Goal: Information Seeking & Learning: Learn about a topic

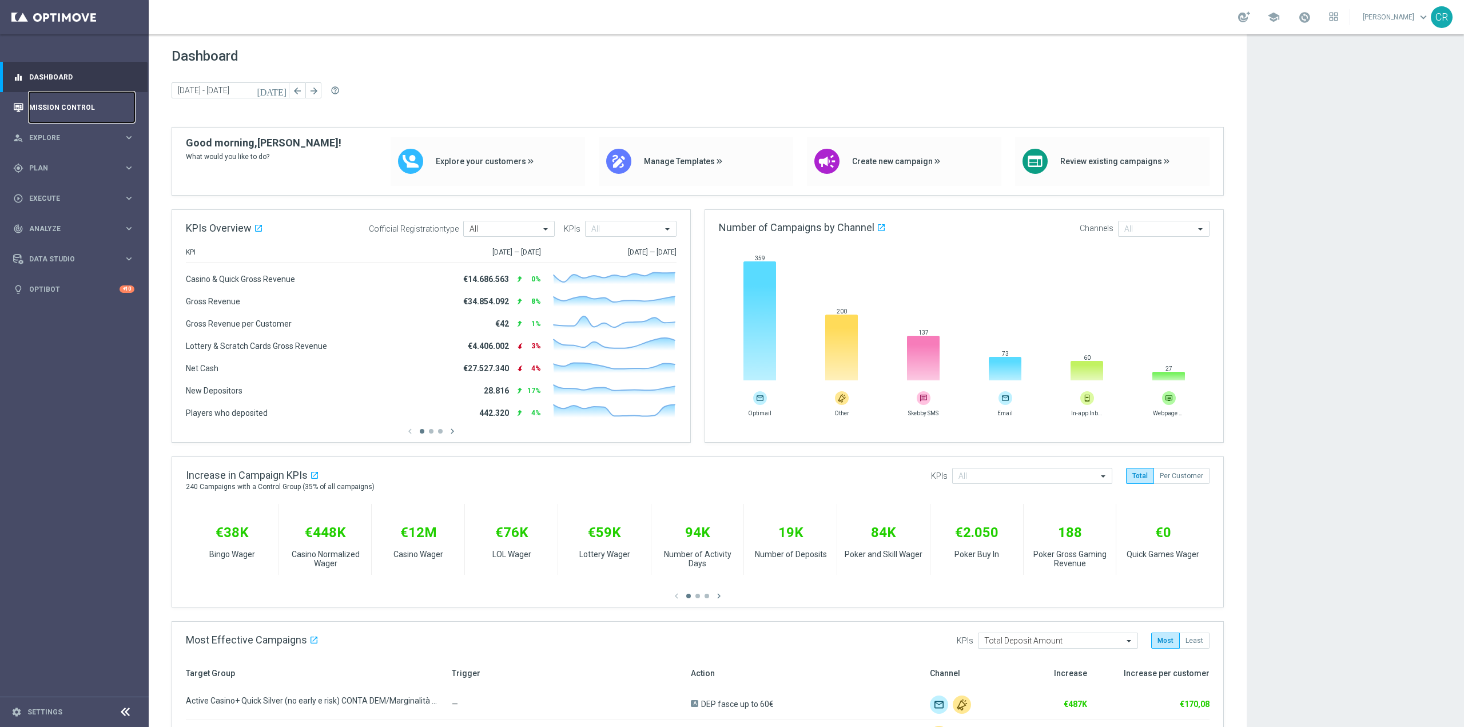
click at [80, 103] on link "Mission Control" at bounding box center [81, 107] width 105 height 30
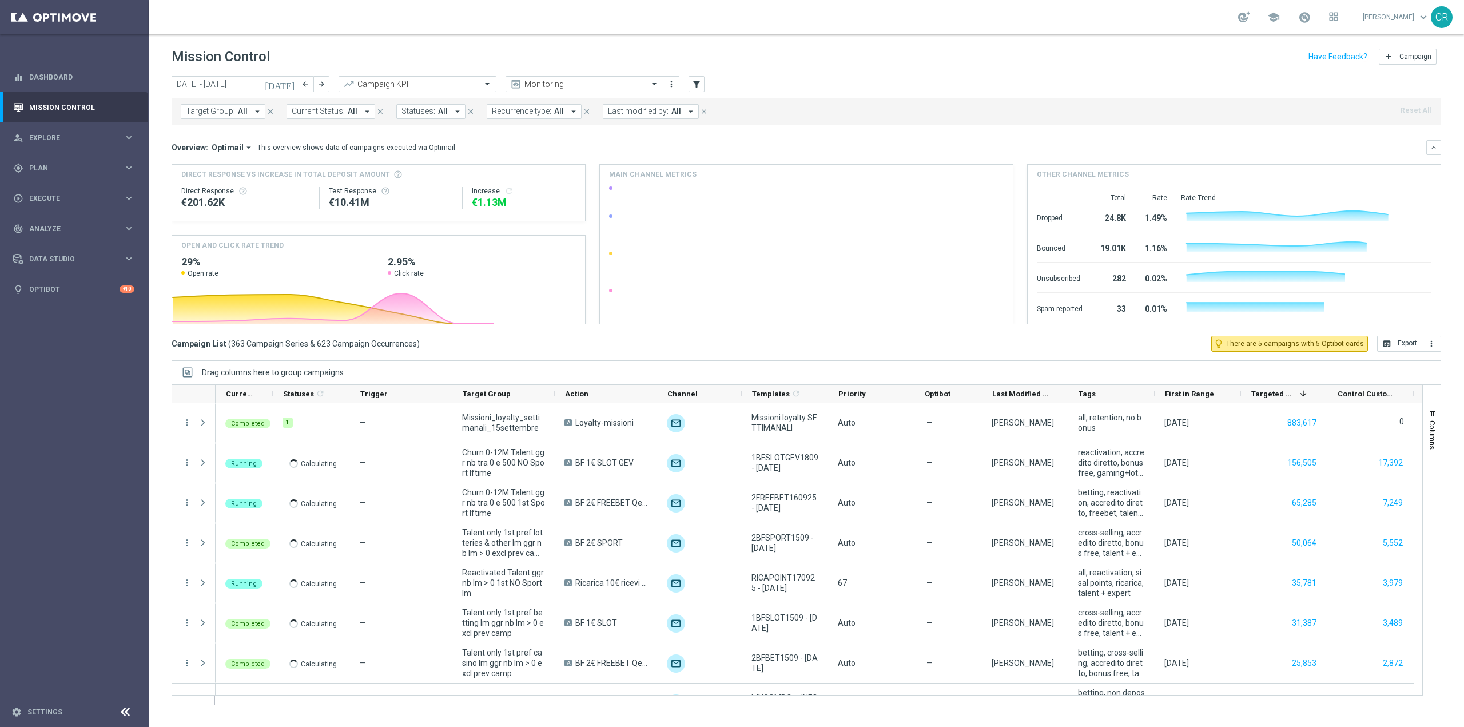
click at [286, 87] on icon "[DATE]" at bounding box center [280, 84] width 31 height 10
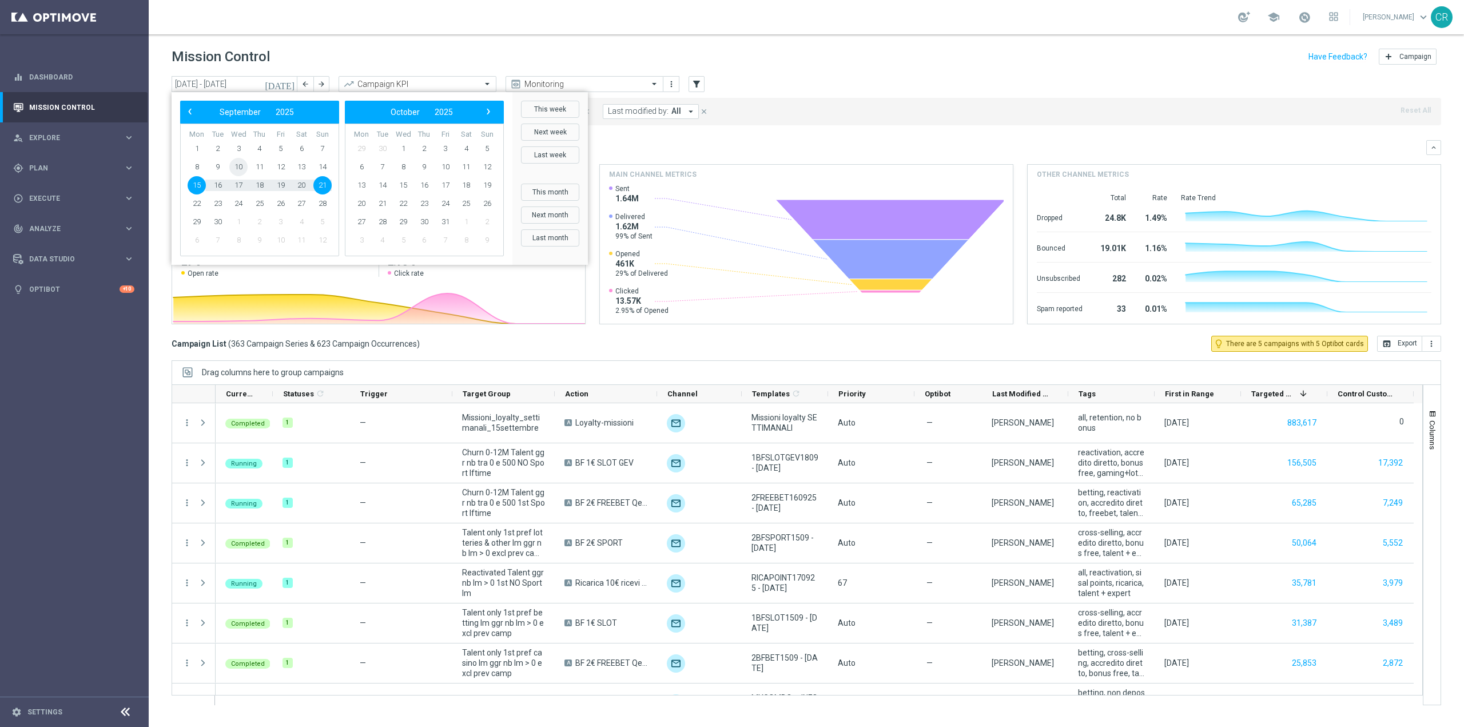
click at [236, 165] on span "10" at bounding box center [238, 167] width 18 height 18
click at [325, 164] on span "14" at bounding box center [322, 167] width 18 height 18
type input "[DATE] - [DATE]"
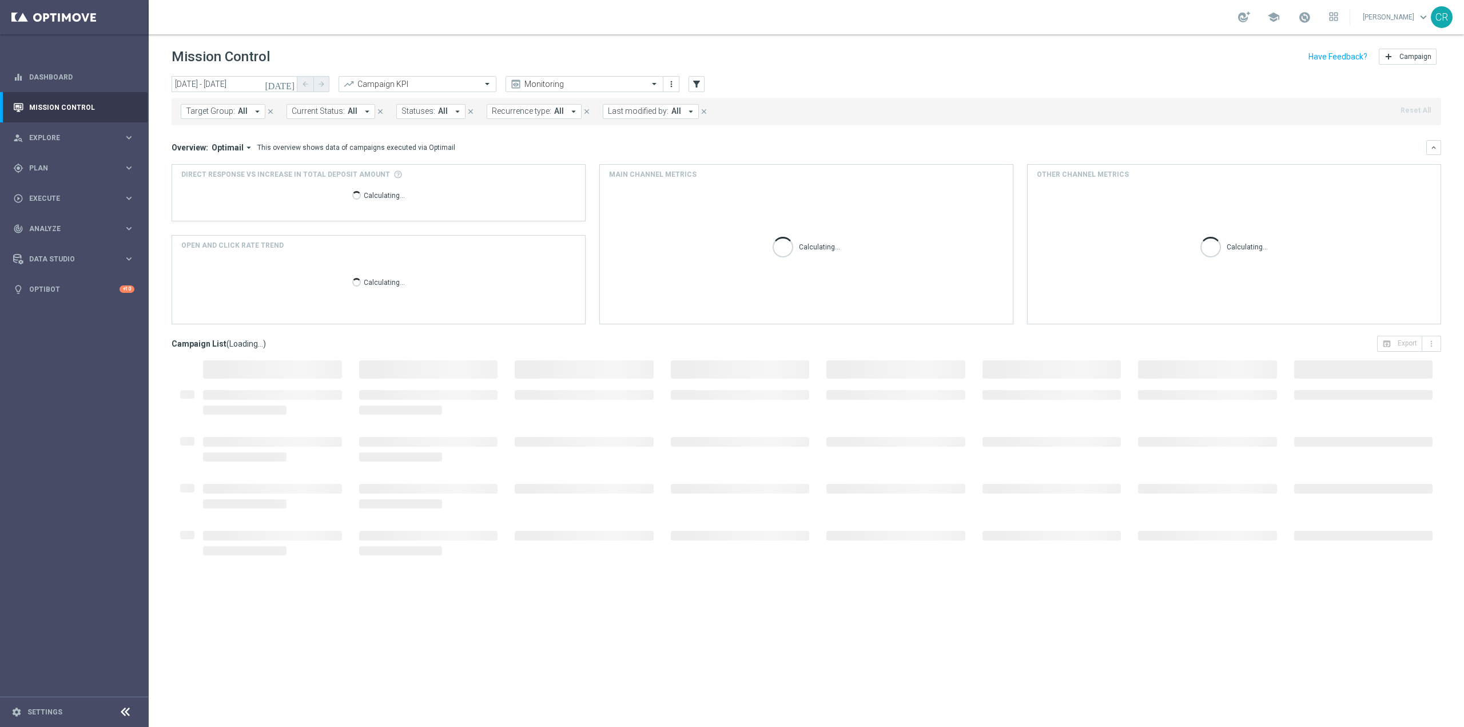
click at [222, 109] on span "Target Group:" at bounding box center [210, 111] width 49 height 10
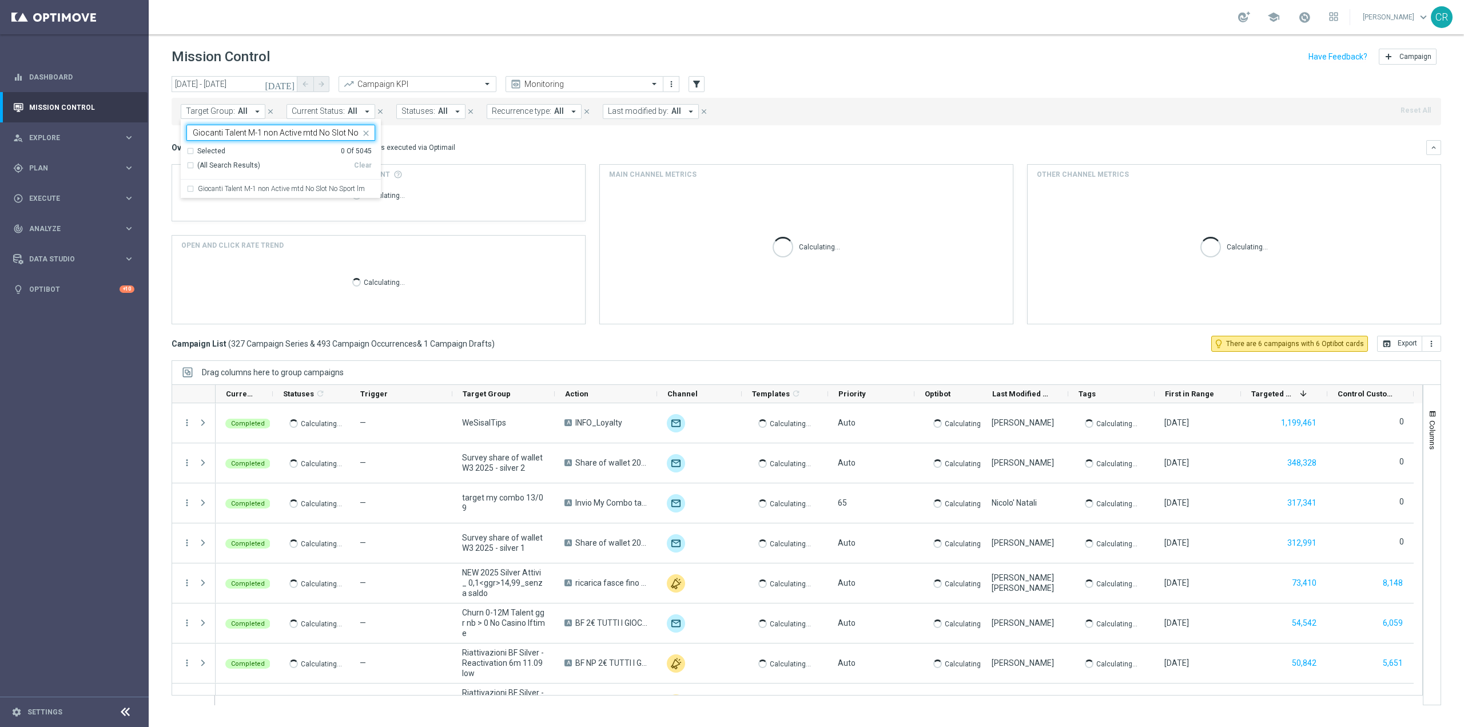
scroll to position [0, 26]
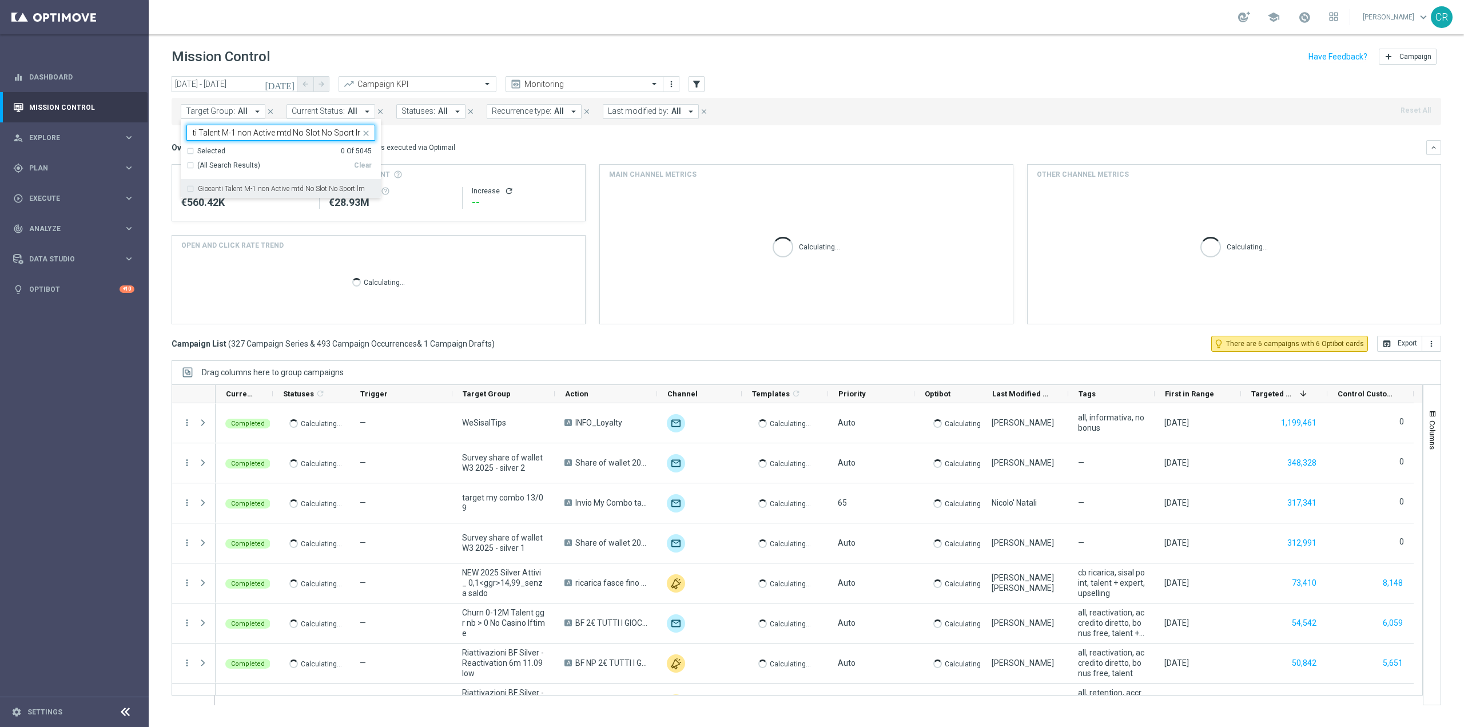
click at [248, 187] on label "Giocanti Talent M-1 non Active mtd No Slot No Sport lm" at bounding box center [281, 188] width 167 height 7
type input "Giocanti Talent M-1 non Active mtd No Slot No Sport lm"
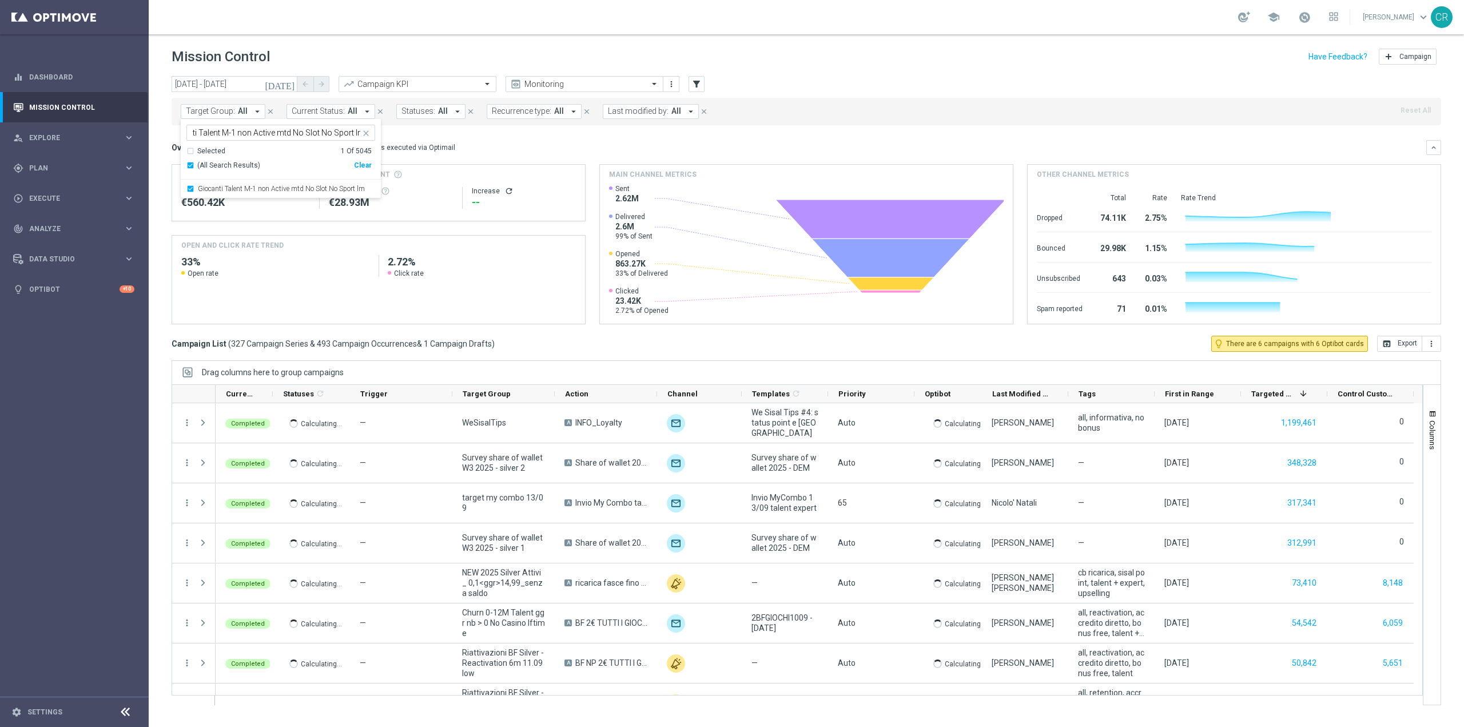
scroll to position [0, 0]
click at [561, 144] on div "Overview: Optimail arrow_drop_down This overview shows data of campaigns execut…" at bounding box center [799, 147] width 1254 height 10
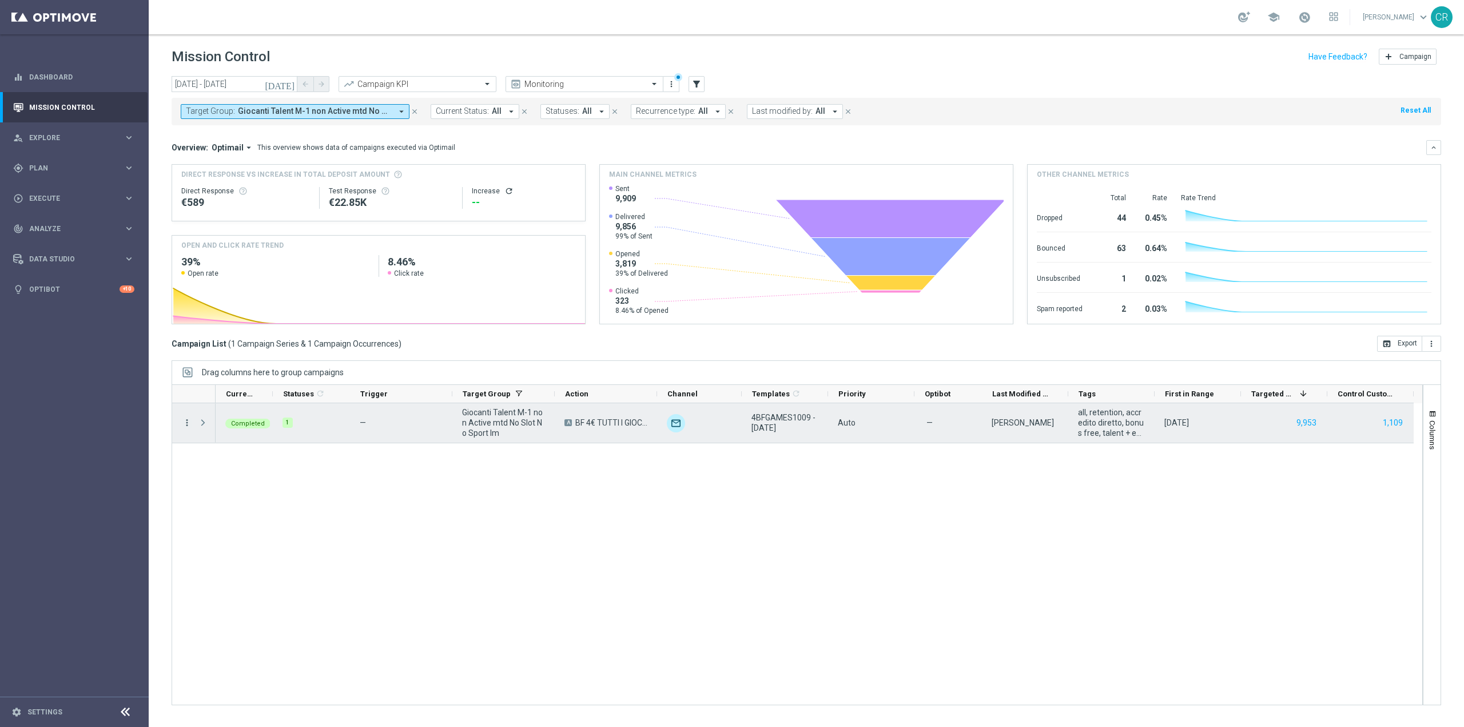
click at [186, 423] on icon "more_vert" at bounding box center [187, 422] width 10 height 10
click at [234, 489] on div "bar_chart Go to Campaign Analysis" at bounding box center [256, 493] width 129 height 16
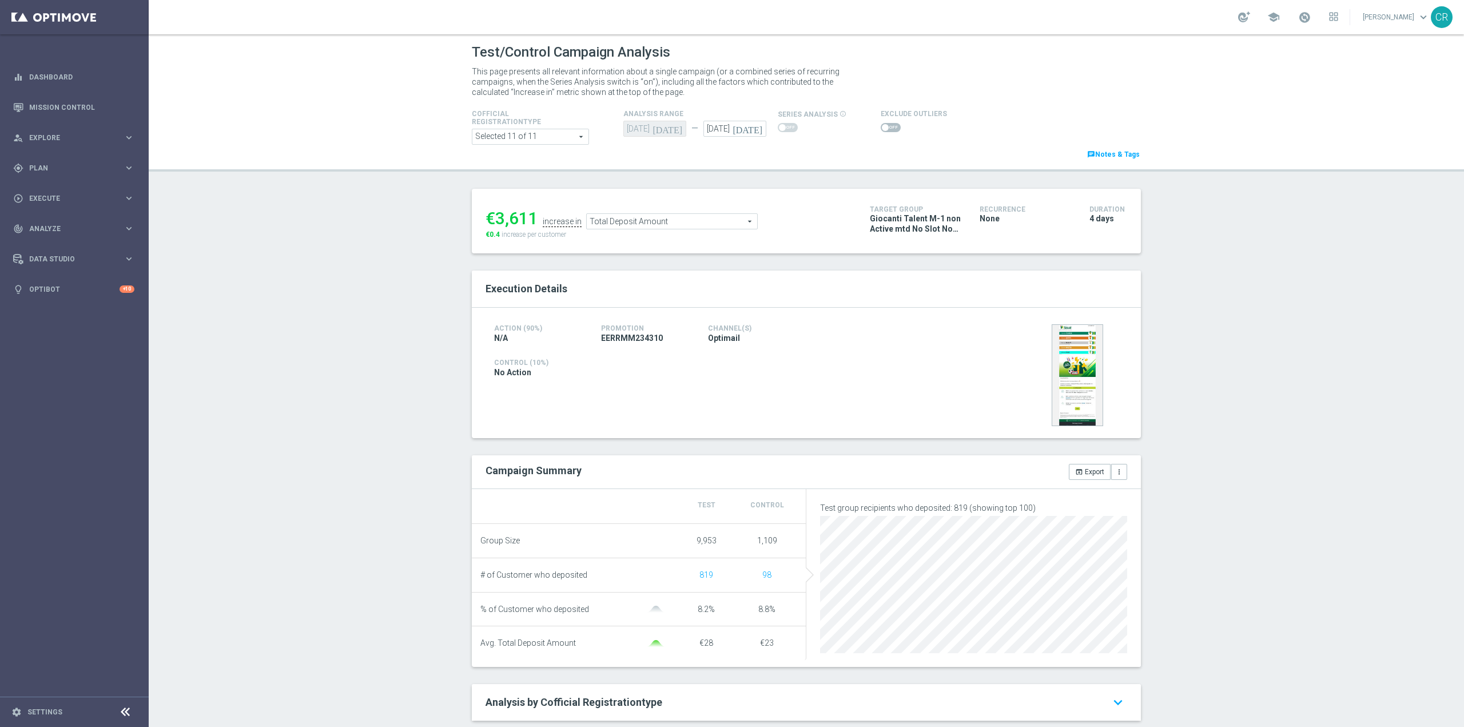
click at [754, 133] on icon "[DATE]" at bounding box center [749, 127] width 34 height 13
click at [854, 212] on span "14" at bounding box center [854, 211] width 18 height 18
type input "[DATE]"
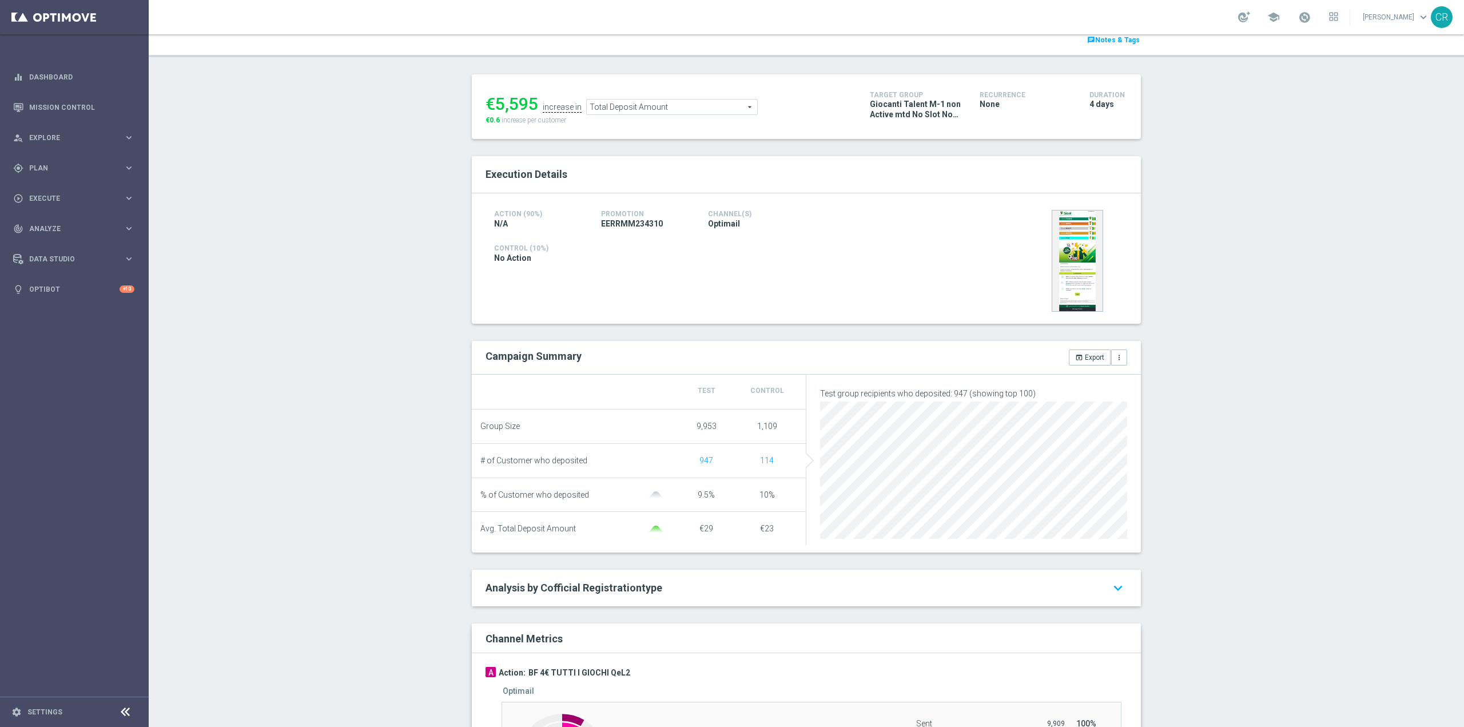
click at [675, 106] on span "Total Deposit Amount" at bounding box center [672, 106] width 170 height 15
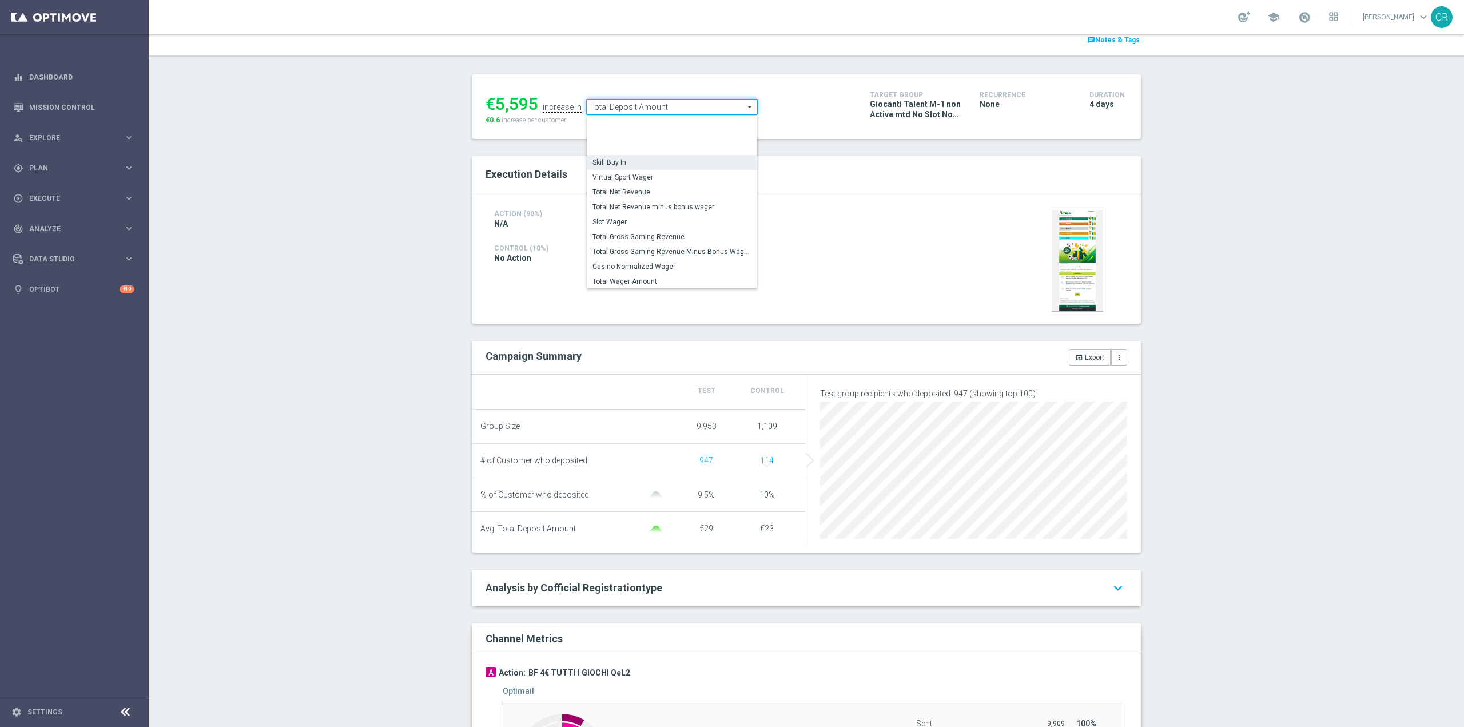
scroll to position [163, 0]
click at [656, 240] on span "Total Wager Amount" at bounding box center [671, 236] width 159 height 9
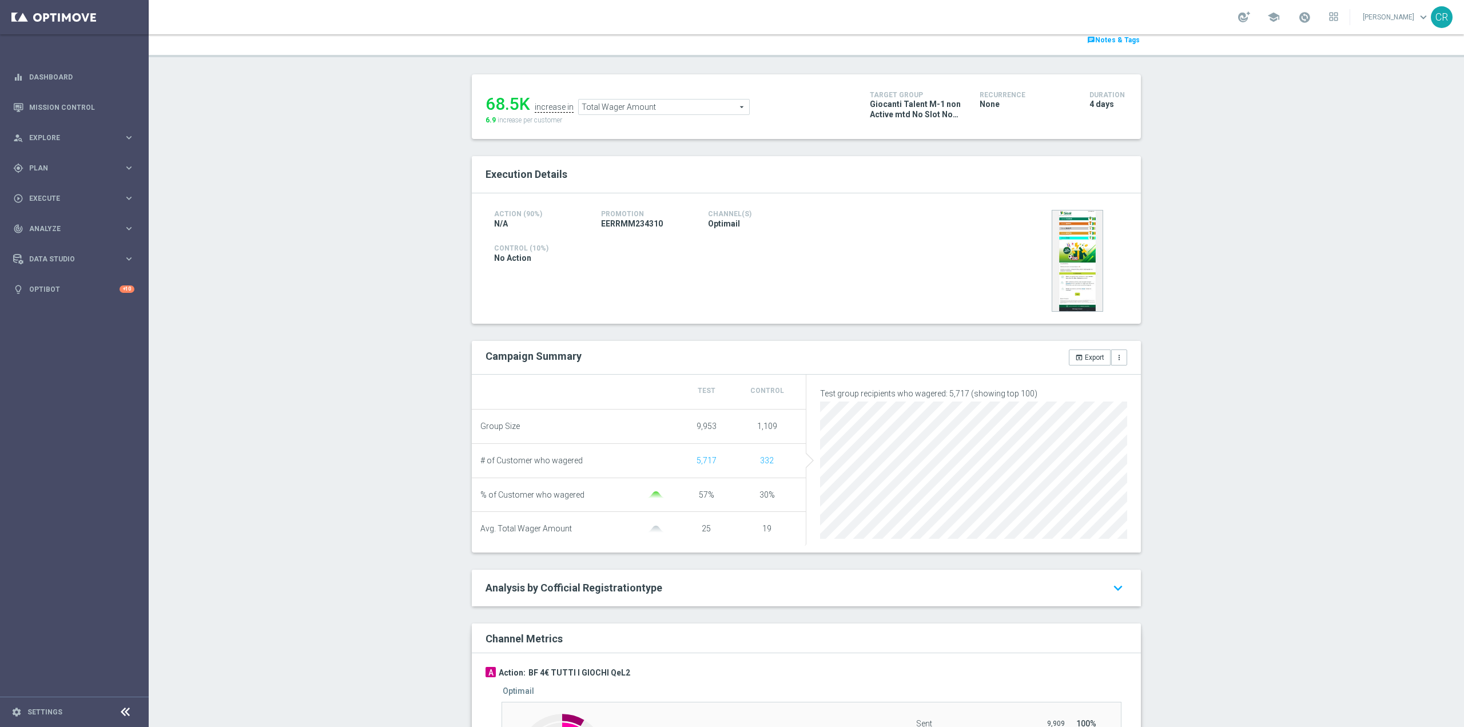
click at [683, 108] on span "Total Wager Amount" at bounding box center [664, 106] width 170 height 15
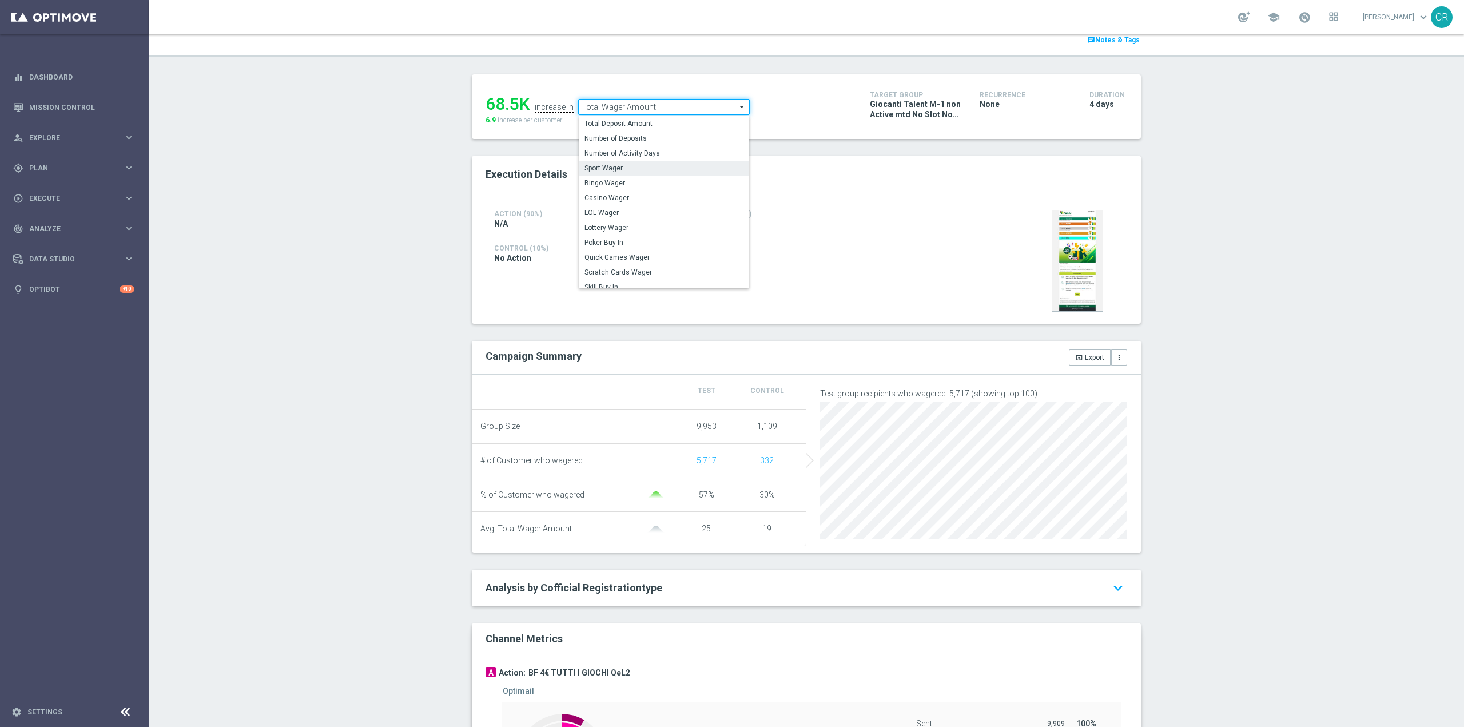
click at [661, 161] on label "Sport Wager" at bounding box center [664, 168] width 170 height 15
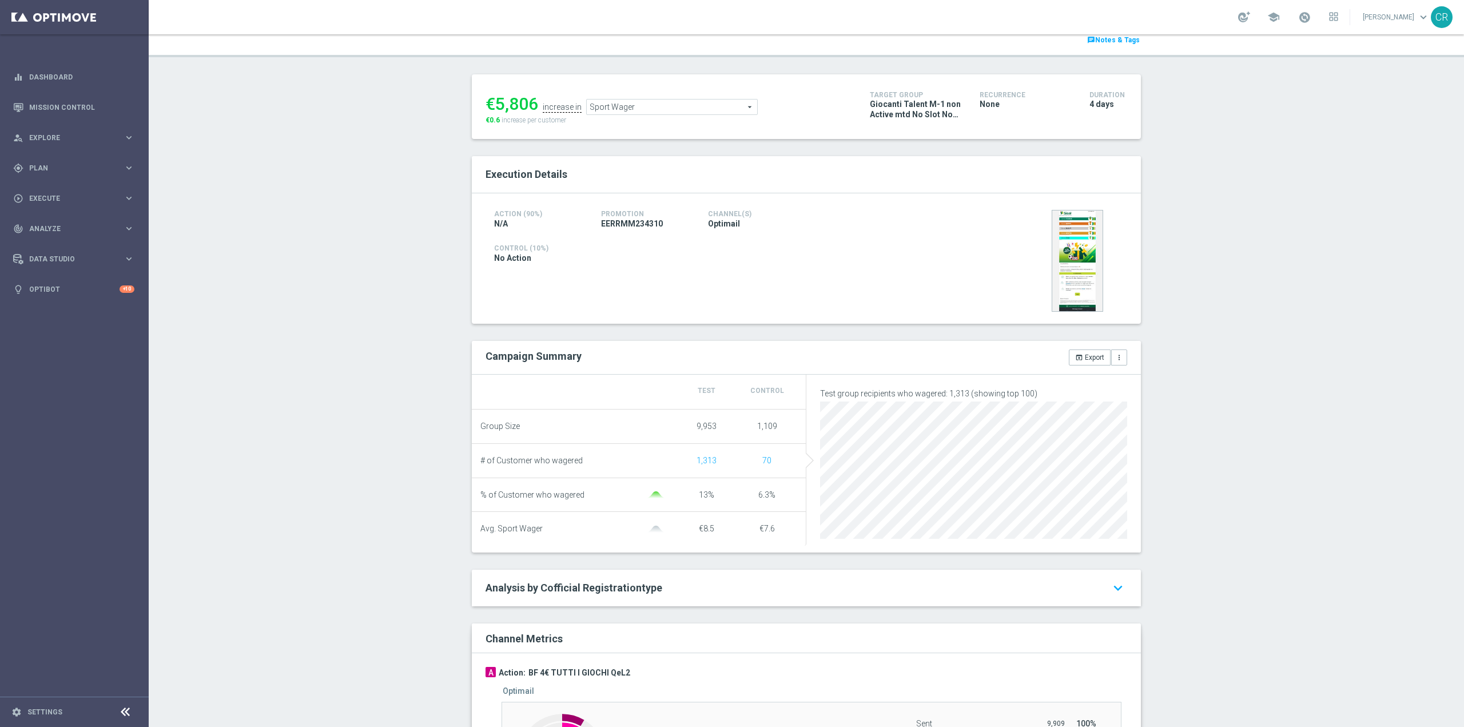
click at [678, 109] on span "Sport Wager" at bounding box center [672, 106] width 170 height 15
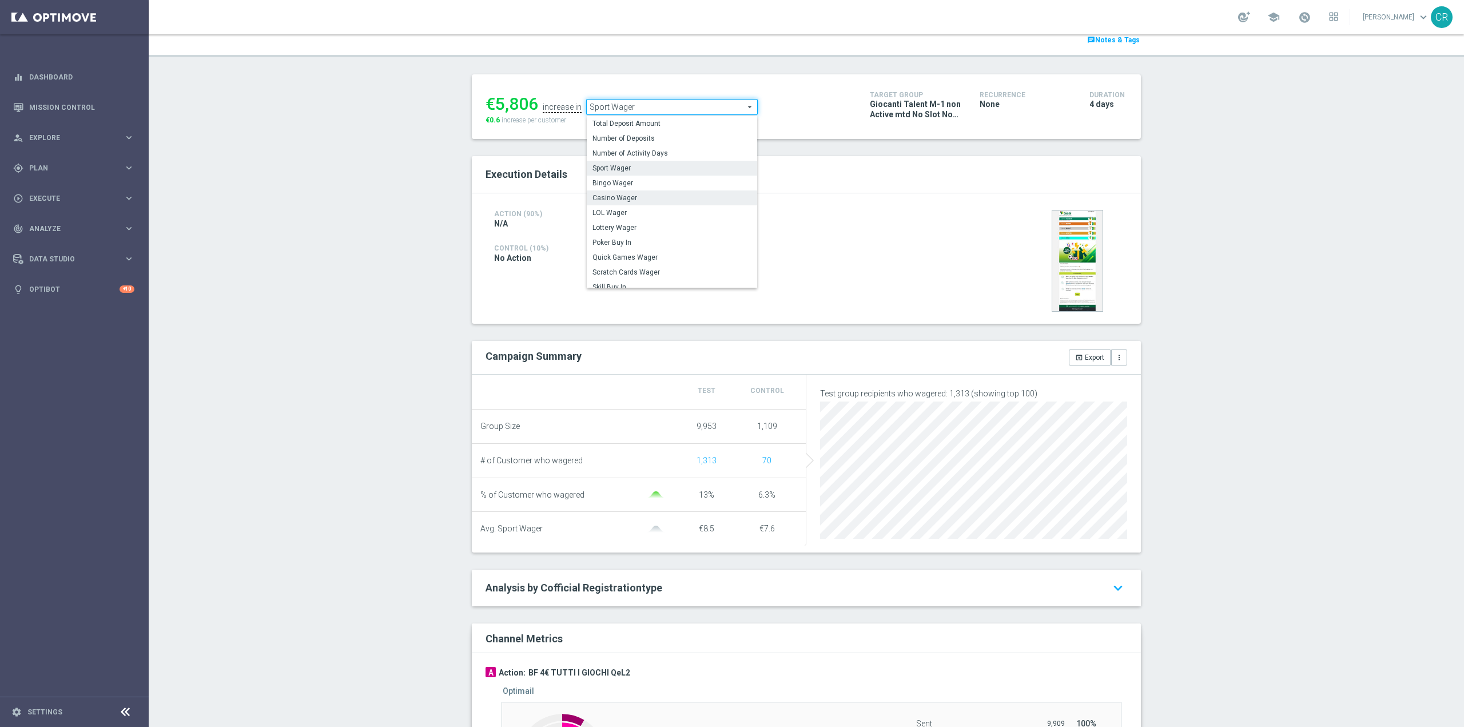
click at [644, 200] on span "Casino Wager" at bounding box center [671, 197] width 159 height 9
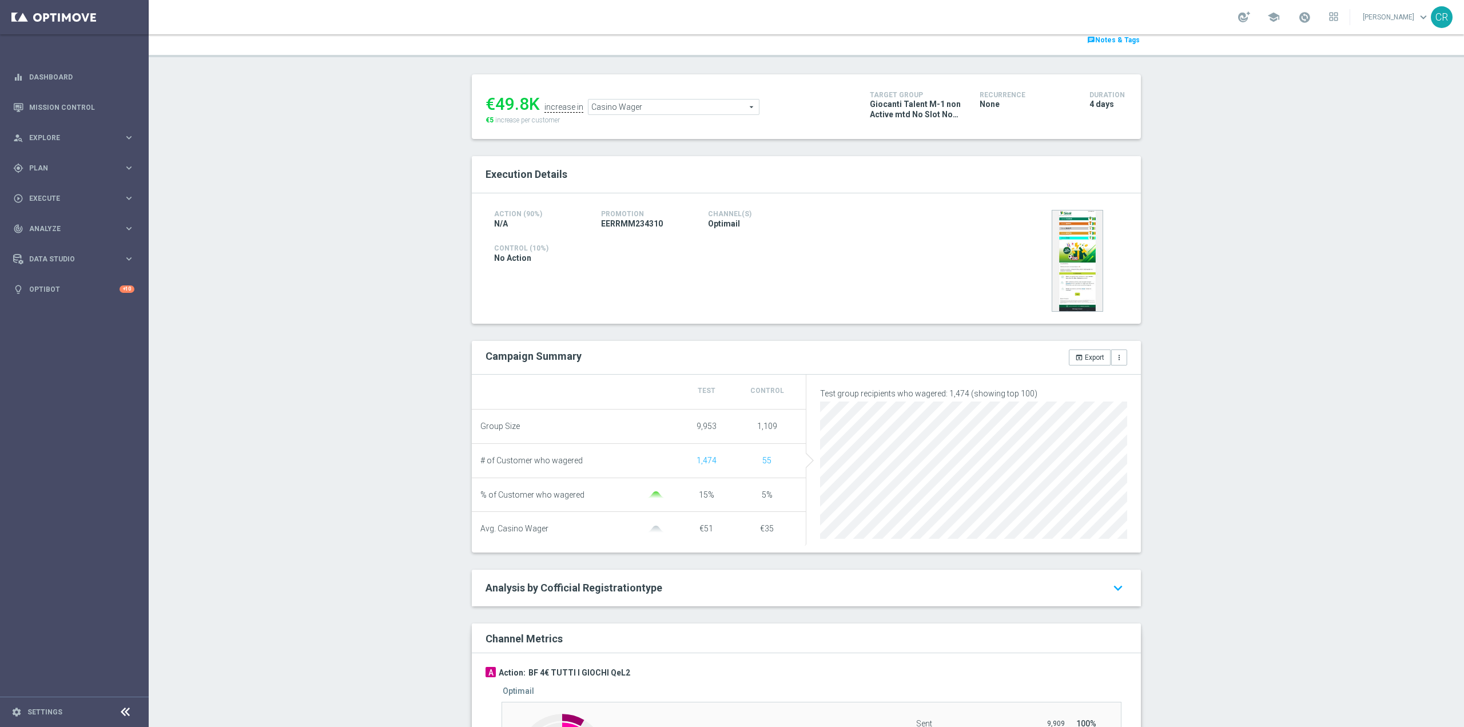
click at [719, 111] on span "Casino Wager" at bounding box center [673, 106] width 170 height 15
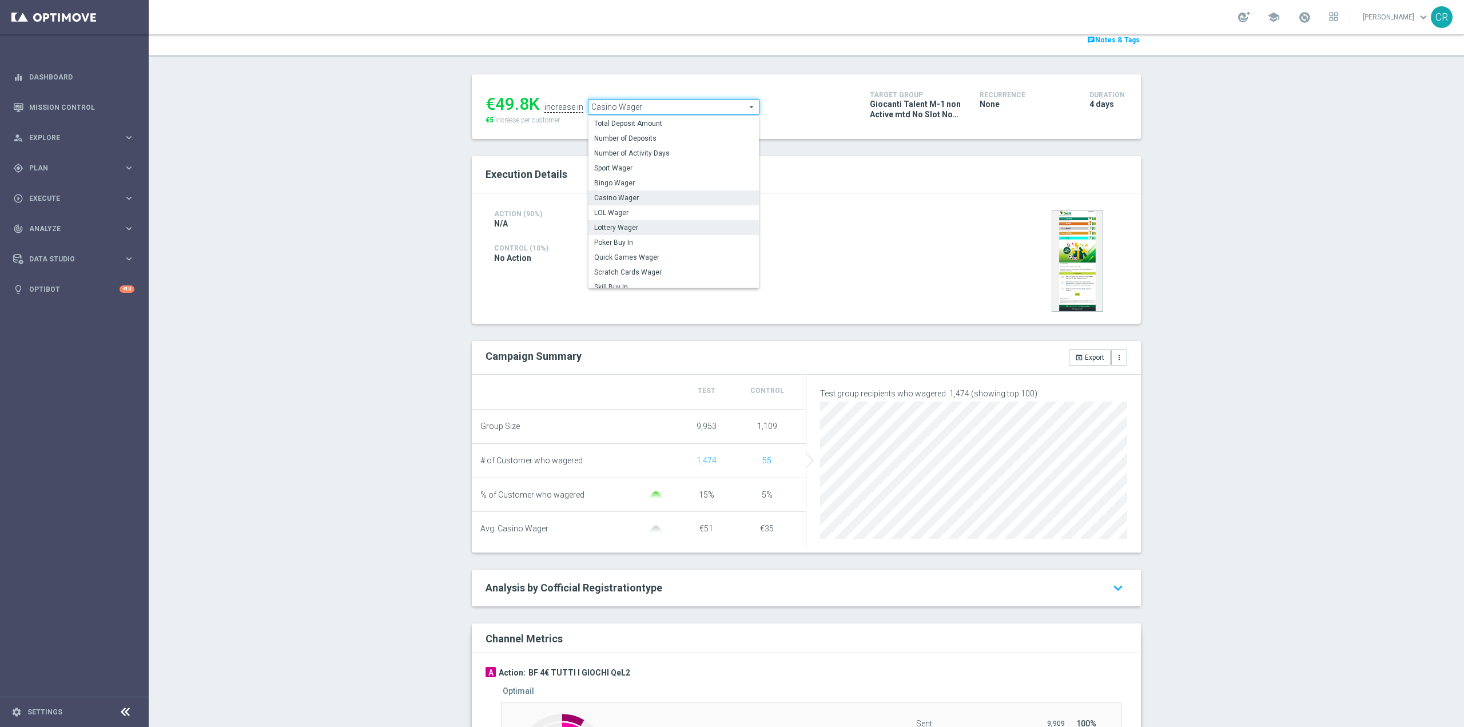
click at [648, 226] on span "Lottery Wager" at bounding box center [673, 227] width 159 height 9
type input "Lottery Wager"
